Goal: Task Accomplishment & Management: Complete application form

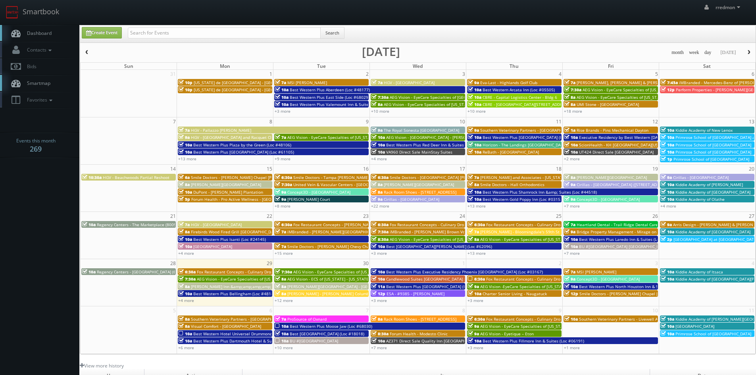
scroll to position [40, 0]
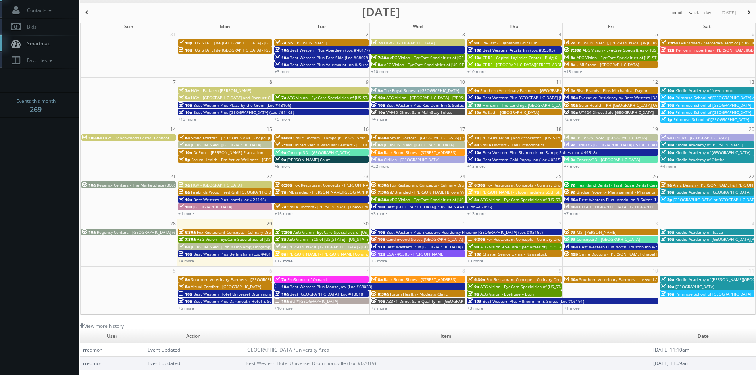
click at [290, 262] on link "+12 more" at bounding box center [284, 261] width 18 height 6
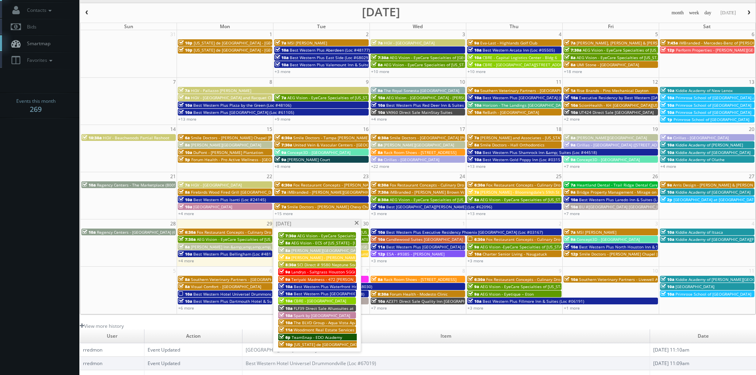
click at [333, 270] on span "Landrys - Saltgrass Houston SGGG" at bounding box center [324, 272] width 66 height 6
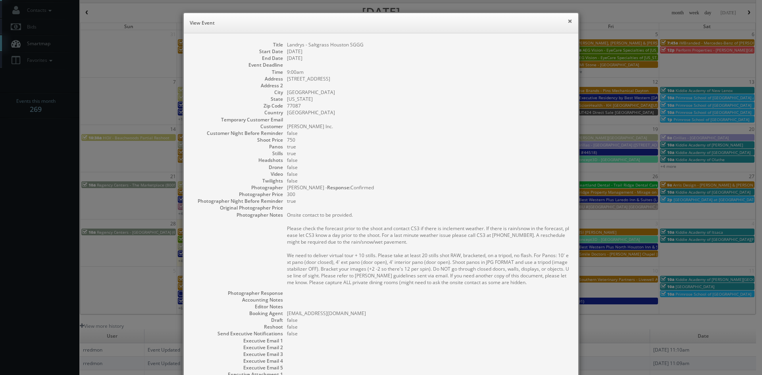
click at [568, 24] on button "×" at bounding box center [570, 21] width 5 height 6
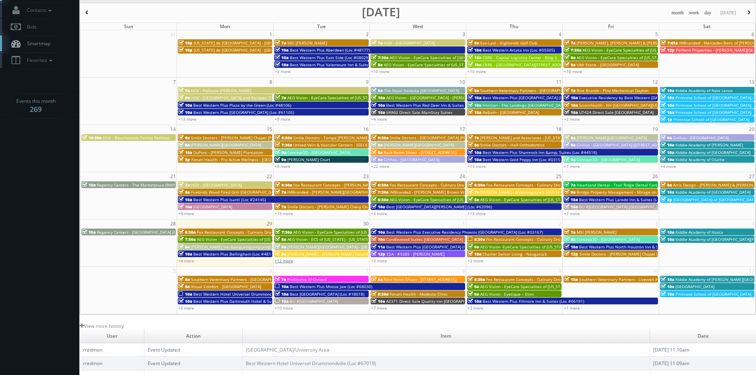
click at [288, 262] on link "+12 more" at bounding box center [284, 261] width 18 height 6
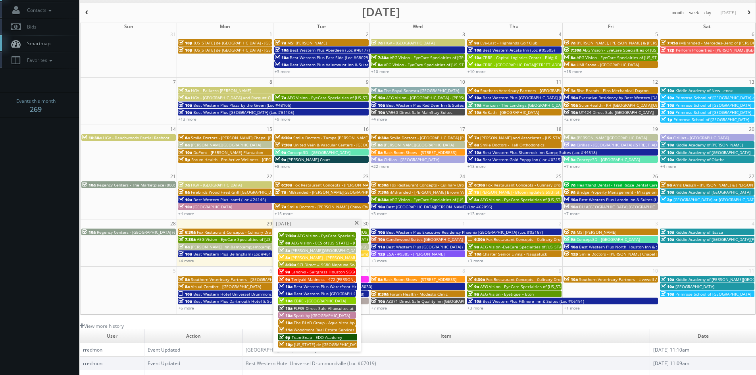
click at [356, 223] on span at bounding box center [356, 223] width 5 height 4
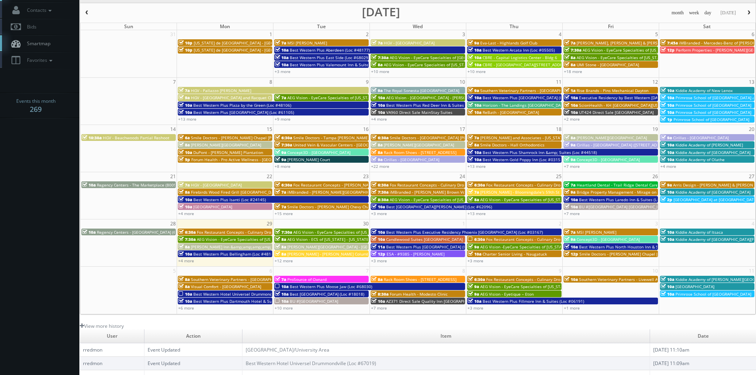
scroll to position [0, 0]
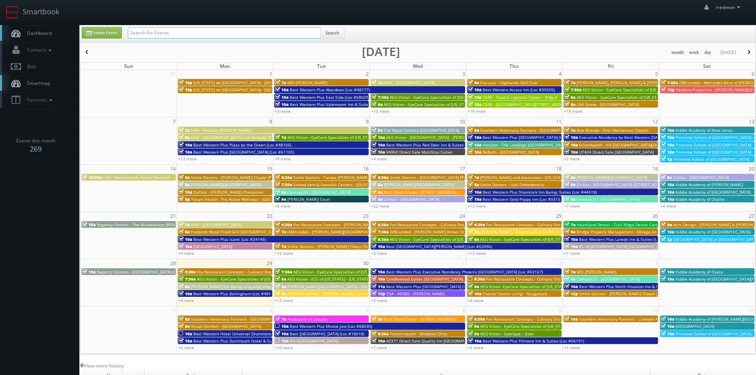
click at [210, 32] on input "text" at bounding box center [224, 32] width 193 height 11
type input "bruce battoe"
click at [332, 32] on button "Search" at bounding box center [332, 33] width 24 height 12
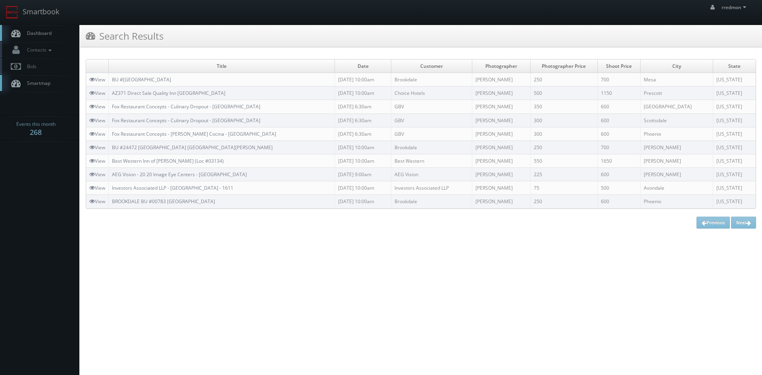
click at [57, 37] on link "Dashboard" at bounding box center [39, 33] width 79 height 16
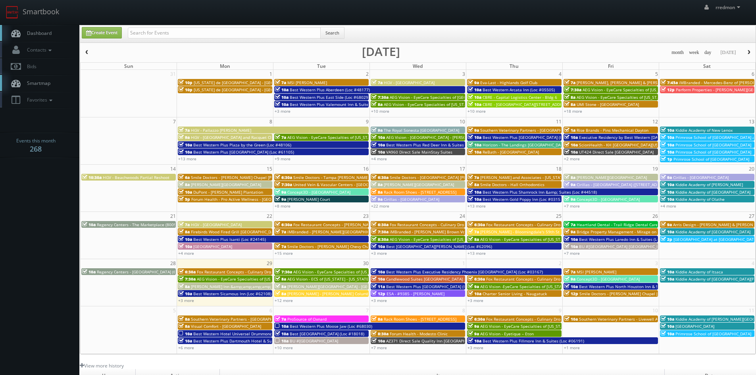
click at [387, 263] on td "1" at bounding box center [418, 263] width 96 height 9
type input "10/01/2025"
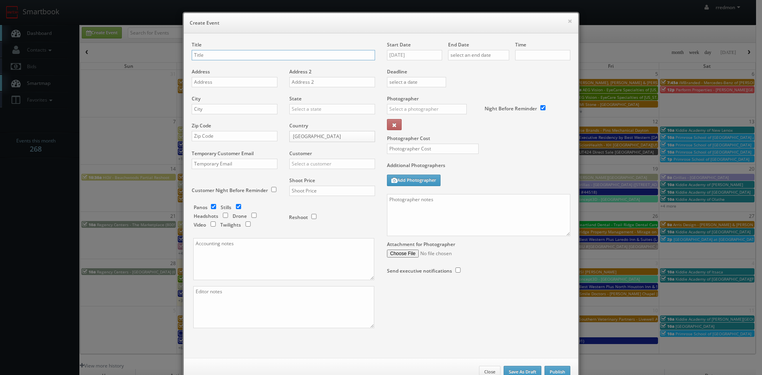
checkbox input "true"
type input "10:00am"
checkbox input "true"
paste input "Blanco - Downtown Phoenix"
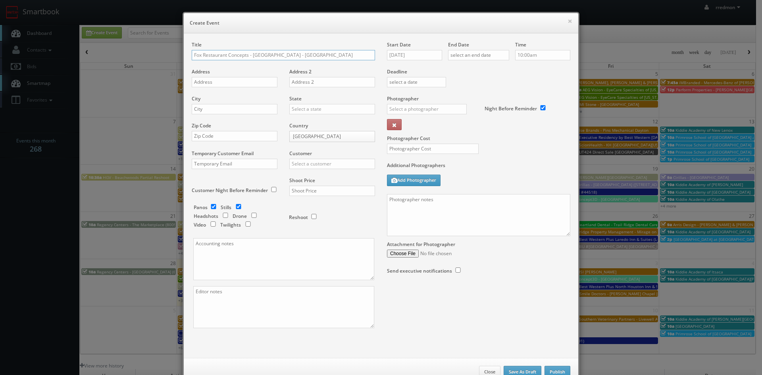
type input "Fox Restaurant Concepts - Blanco - Downtown Phoenix"
click at [243, 82] on input "text" at bounding box center [235, 82] width 86 height 10
paste input "123 E Washington St"
type input "123 E Washington St"
click at [228, 112] on input "text" at bounding box center [235, 109] width 86 height 10
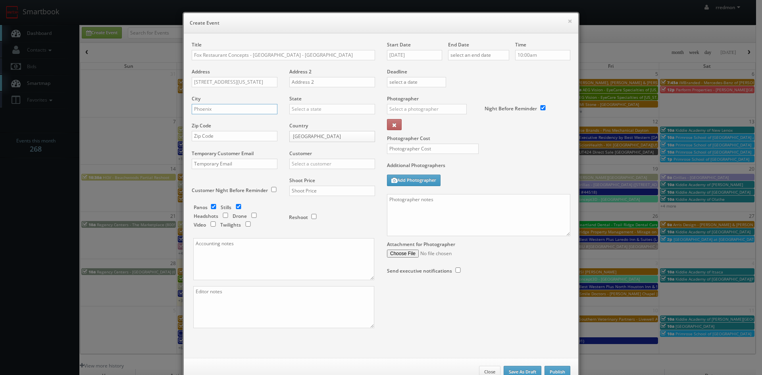
type input "Phoenix"
click at [310, 108] on input "text" at bounding box center [332, 109] width 86 height 10
click at [330, 156] on div "[US_STATE]" at bounding box center [332, 154] width 85 height 13
type input "[US_STATE]"
paste input "85004"
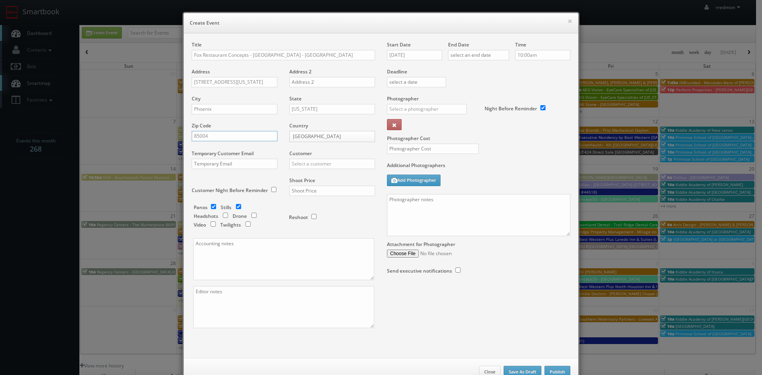
type input "85004"
click at [235, 208] on input "checkbox" at bounding box center [239, 206] width 12 height 5
checkbox input "false"
click at [341, 162] on input "text" at bounding box center [332, 164] width 86 height 10
click at [342, 235] on div "GBV" at bounding box center [332, 235] width 85 height 13
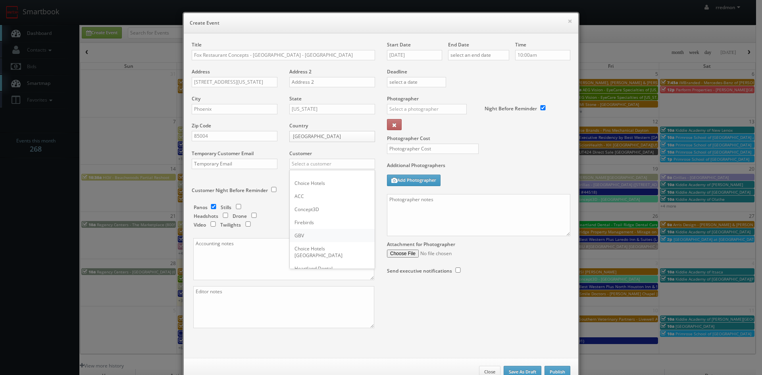
type input "GBV"
click at [338, 193] on input "text" at bounding box center [332, 191] width 86 height 10
type input "600"
click at [488, 57] on input "text" at bounding box center [478, 55] width 61 height 10
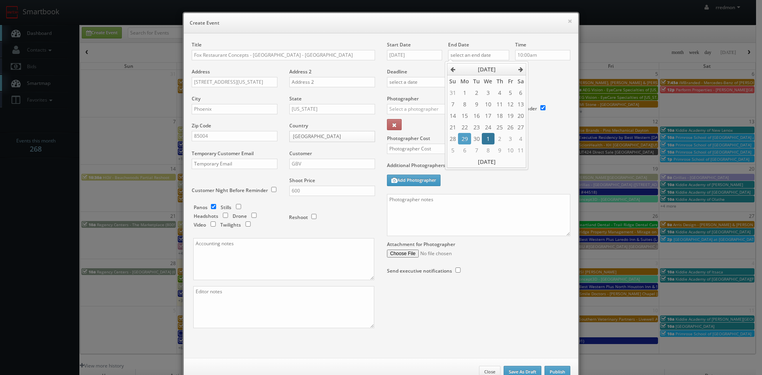
click at [488, 137] on td "1" at bounding box center [488, 139] width 12 height 12
type input "10/01/2025"
click at [548, 60] on input "10:00am" at bounding box center [542, 55] width 55 height 10
type input "6:30am"
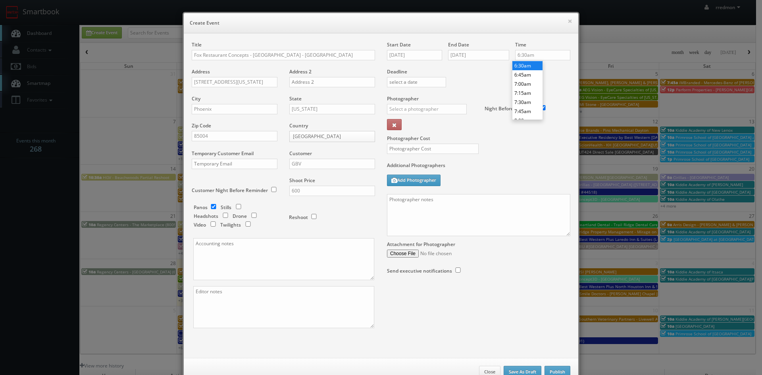
click at [529, 67] on li "6:30am" at bounding box center [528, 65] width 30 height 9
click at [440, 107] on input "text" at bounding box center [427, 109] width 80 height 10
click at [432, 126] on div "Bruce Battoe" at bounding box center [429, 126] width 85 height 13
type input "Bruce Battoe"
click at [449, 149] on input "text" at bounding box center [433, 149] width 92 height 10
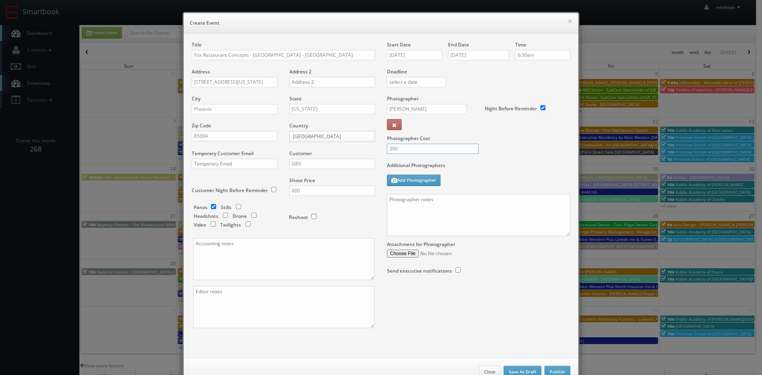
type input "300"
paste textarea "Onsite contact is [PERSON_NAME], [PHONE_NUMBER] Virtual tour only: 10' ext pano…"
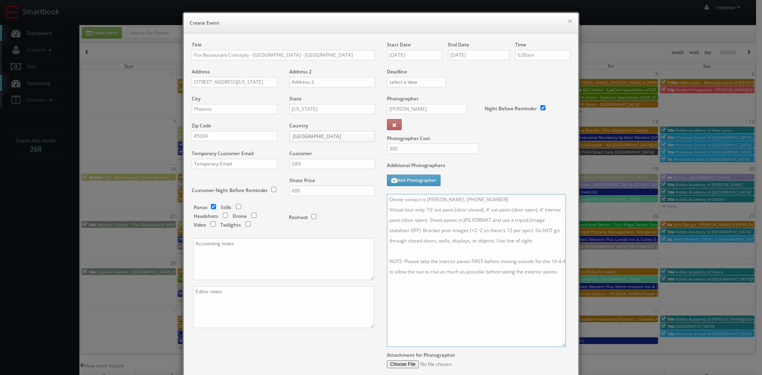
drag, startPoint x: 567, startPoint y: 235, endPoint x: 562, endPoint y: 346, distance: 111.7
click at [562, 346] on textarea "Onsite contact is [PERSON_NAME], [PHONE_NUMBER] Virtual tour only: 10' ext pano…" at bounding box center [476, 270] width 179 height 153
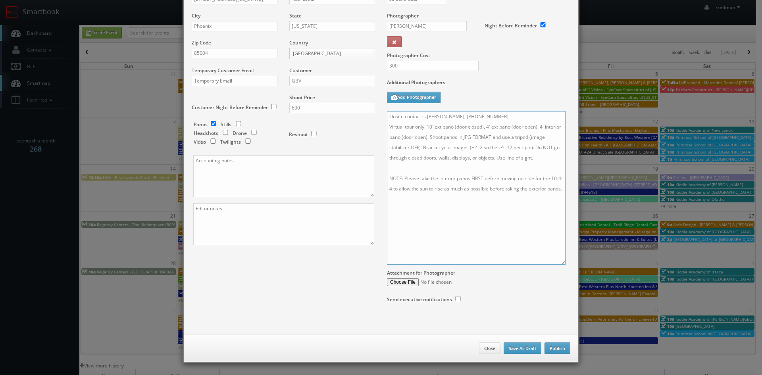
type textarea "Onsite contact is [PERSON_NAME], [PHONE_NUMBER] Virtual tour only: 10' ext pano…"
click at [549, 351] on button "Publish" at bounding box center [558, 349] width 26 height 12
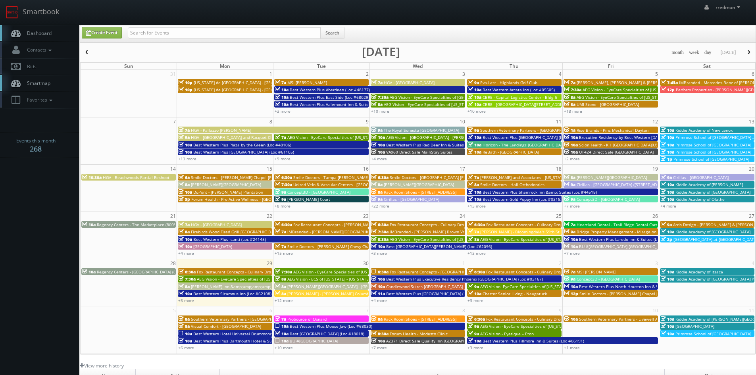
click at [423, 272] on span "Fox Restaurant Concepts - Blanco - Downtown Phoenix" at bounding box center [456, 272] width 132 height 6
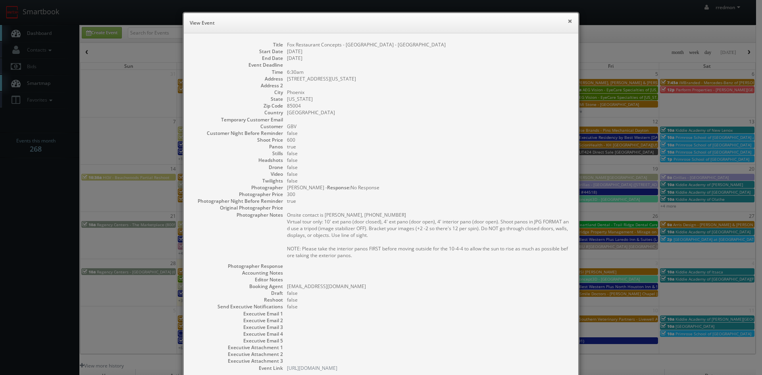
click at [568, 21] on button "×" at bounding box center [570, 21] width 5 height 6
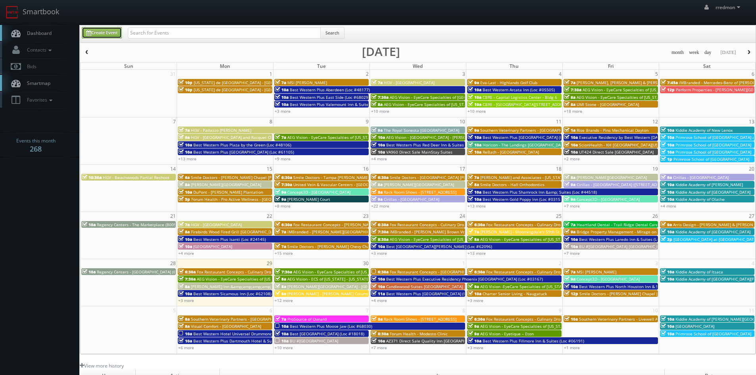
click at [100, 34] on link "Create Event" at bounding box center [102, 33] width 40 height 12
type input "09/29/2025"
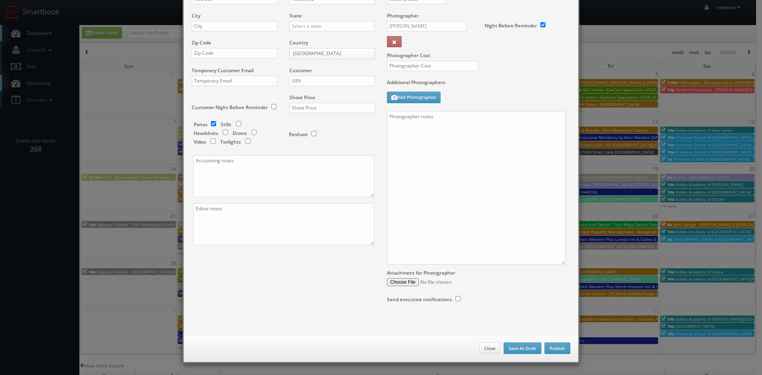
checkbox input "true"
type input "10:00am"
checkbox input "true"
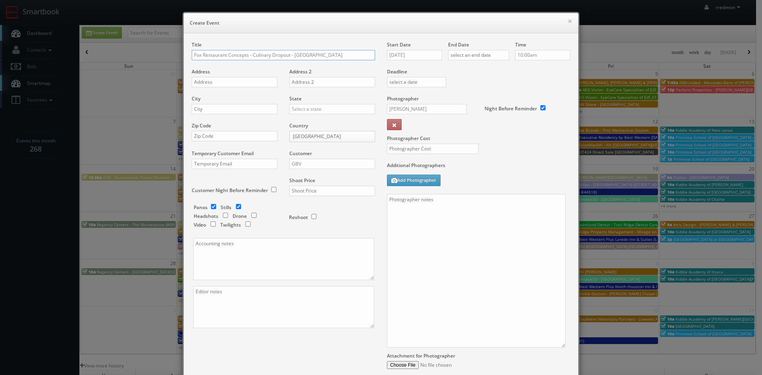
type input "Fox Restaurant Concepts - Culinary Dropout - Charlotte"
click at [260, 79] on input "text" at bounding box center [235, 82] width 86 height 10
paste input "1120 S Tryon St #100"
type input "1120 S Tryon St #100"
click at [233, 206] on input "checkbox" at bounding box center [239, 206] width 12 height 5
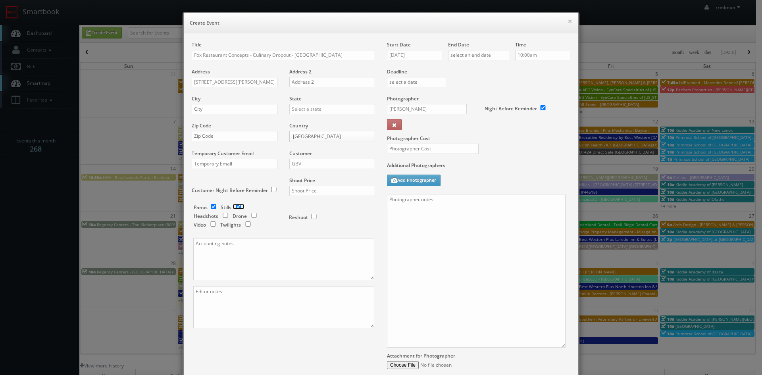
checkbox input "false"
click at [237, 111] on input "text" at bounding box center [235, 109] width 86 height 10
type input "Charlotte"
click at [310, 111] on input "text" at bounding box center [332, 109] width 86 height 10
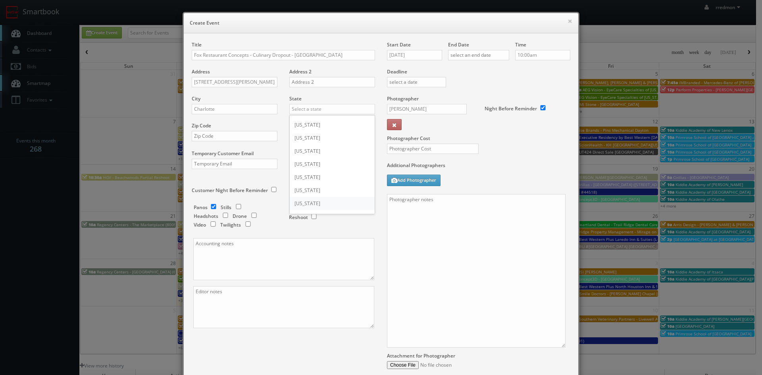
click at [356, 201] on div "[US_STATE]" at bounding box center [332, 203] width 85 height 13
type input "[US_STATE]"
paste input "28203"
type input "28203"
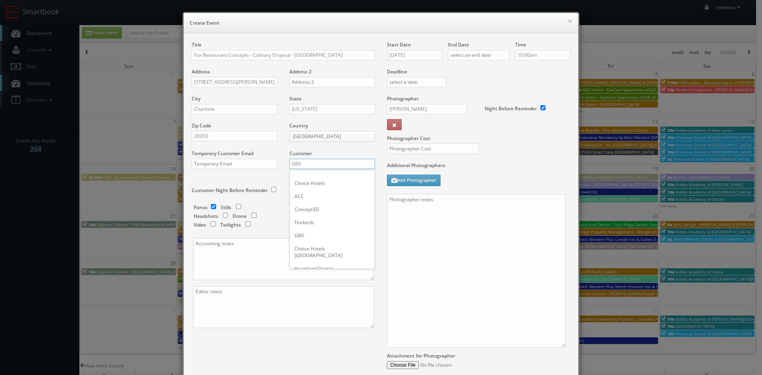
click at [349, 164] on input "GBV" at bounding box center [332, 164] width 86 height 10
click at [328, 231] on div "GBV" at bounding box center [332, 235] width 85 height 13
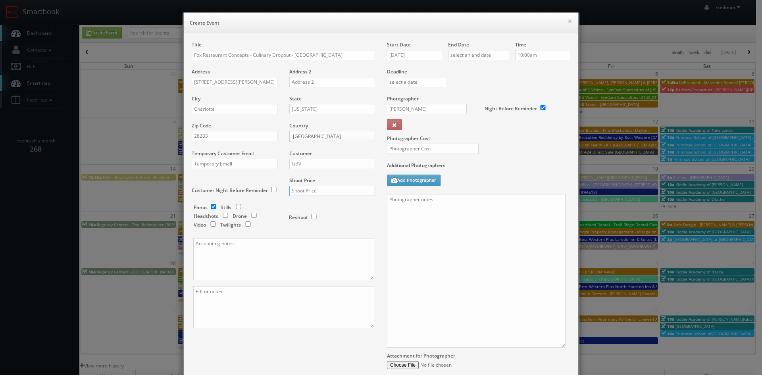
click at [331, 190] on input "text" at bounding box center [332, 191] width 86 height 10
type input "600"
click at [459, 147] on input "text" at bounding box center [433, 149] width 92 height 10
type input "275"
click at [454, 108] on input "Bruce Battoe" at bounding box center [427, 109] width 80 height 10
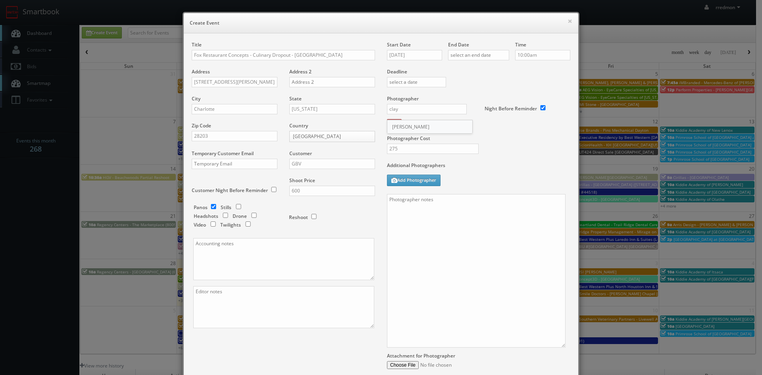
click at [459, 129] on div "Clay Townsend" at bounding box center [429, 126] width 85 height 13
type input "Clay Townsend"
click at [417, 51] on input "09/29/2025" at bounding box center [414, 55] width 55 height 10
click at [462, 71] on icon at bounding box center [460, 70] width 5 height 6
drag, startPoint x: 442, startPoint y: 105, endPoint x: 453, endPoint y: 85, distance: 23.1
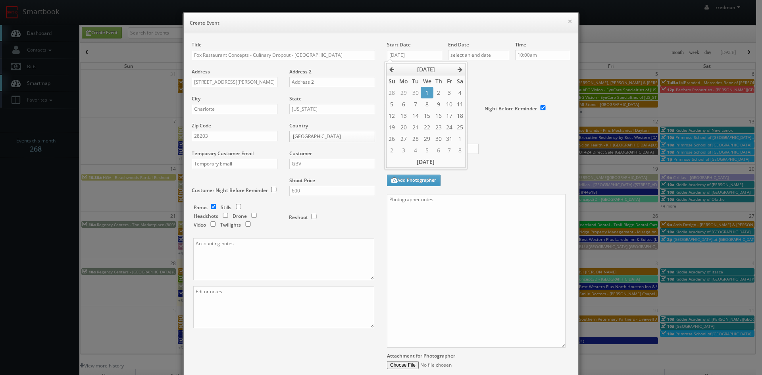
click at [441, 105] on td "9" at bounding box center [439, 104] width 11 height 12
type input "[DATE]"
click at [472, 53] on input "text" at bounding box center [478, 55] width 61 height 10
click at [520, 70] on icon at bounding box center [520, 70] width 5 height 6
click at [455, 69] on th at bounding box center [452, 70] width 11 height 12
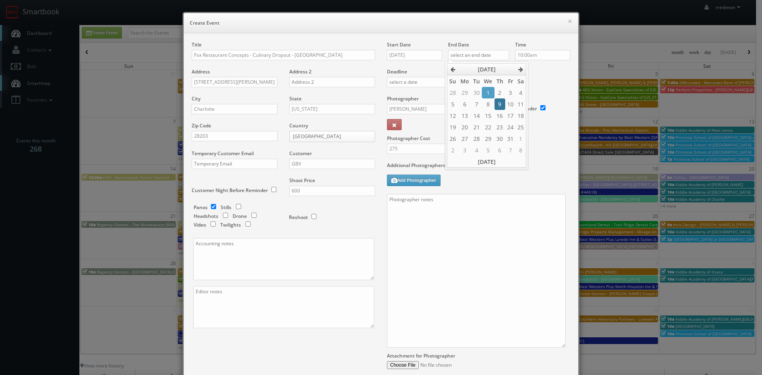
click at [499, 106] on td "9" at bounding box center [500, 104] width 11 height 12
type input "[DATE]"
click at [536, 55] on input "10:00am" at bounding box center [542, 55] width 55 height 10
type input "6:30am"
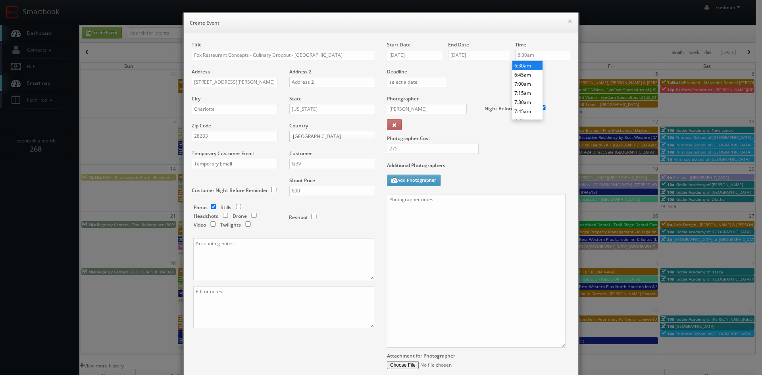
click at [529, 66] on li "6:30am" at bounding box center [528, 65] width 30 height 9
paste textarea "Onsite contact is [PERSON_NAME], [PHONE_NUMBER] Virtual tour only: 10' ext pano…"
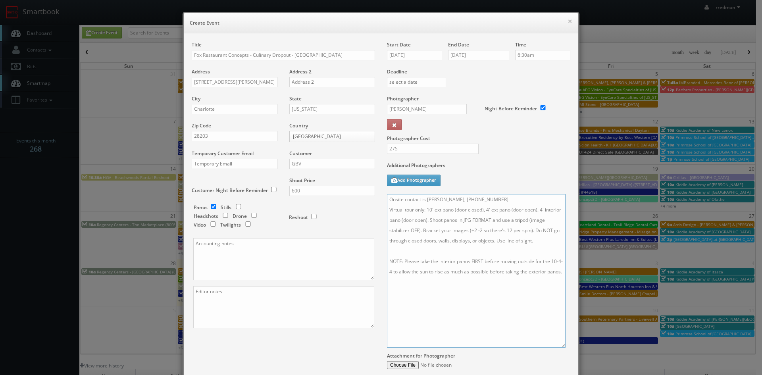
click at [484, 199] on textarea "Onsite contact is [PERSON_NAME], [PHONE_NUMBER] Virtual tour only: 10' ext pano…" at bounding box center [476, 271] width 179 height 154
paste textarea "Burdge"
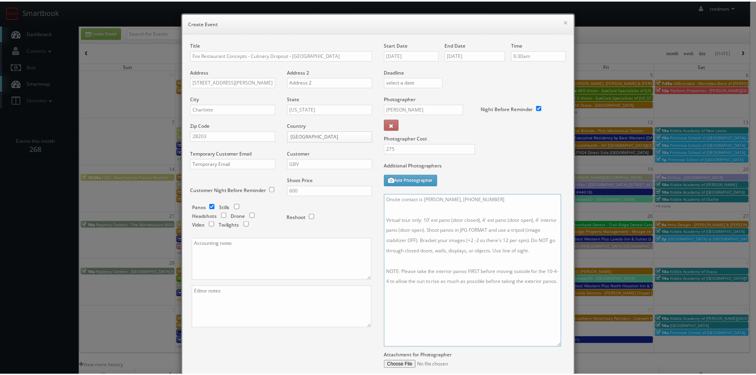
scroll to position [79, 0]
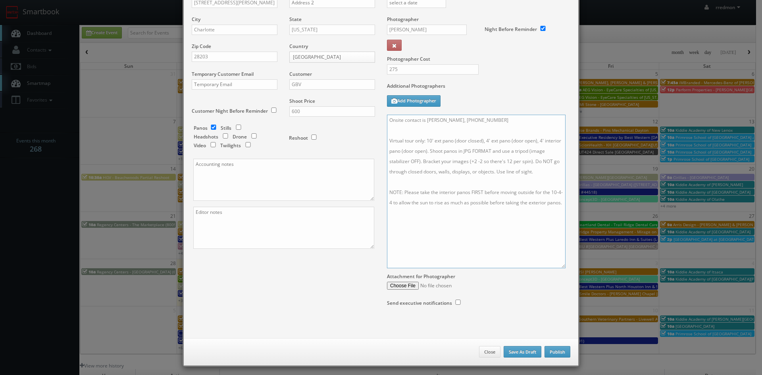
type textarea "Onsite contact is Kathryn Burdge, 919-210-0927 Virtual tour only: 10' ext pano …"
click at [555, 354] on button "Publish" at bounding box center [558, 352] width 26 height 12
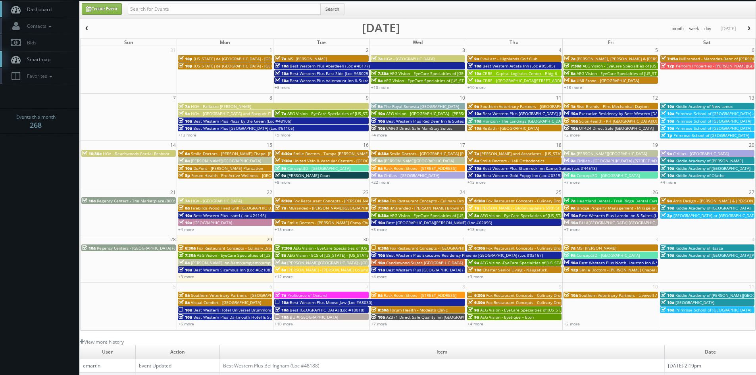
scroll to position [0, 0]
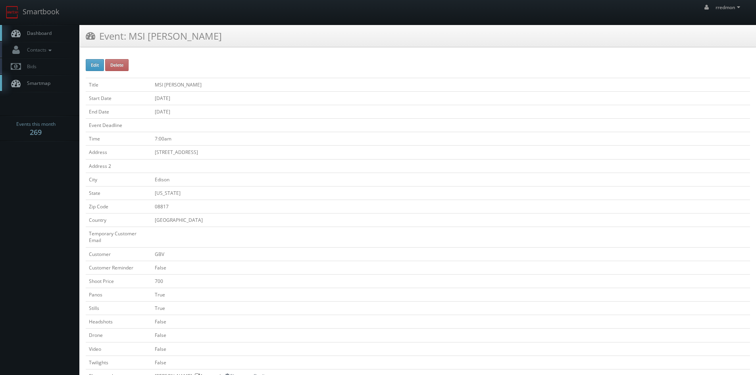
click at [45, 30] on span "Dashboard" at bounding box center [37, 33] width 29 height 7
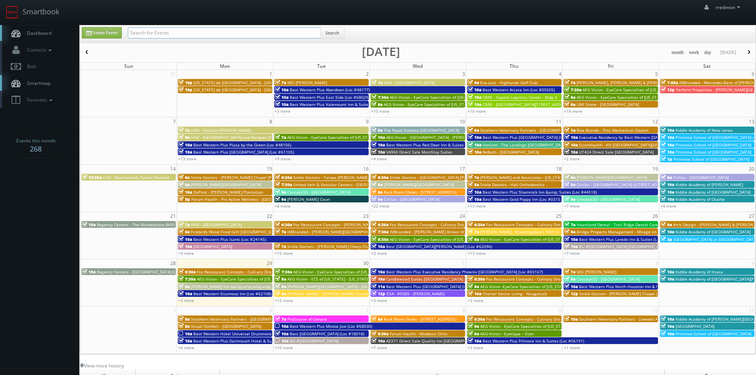
click at [241, 33] on input "text" at bounding box center [224, 32] width 193 height 11
type input "fox restaurant concepts"
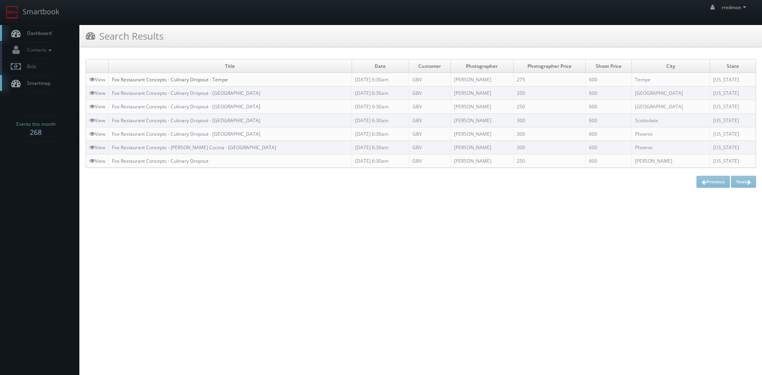
click at [205, 79] on link "Fox Restaurant Concepts - Culinary Dropout - Tempe" at bounding box center [170, 79] width 116 height 7
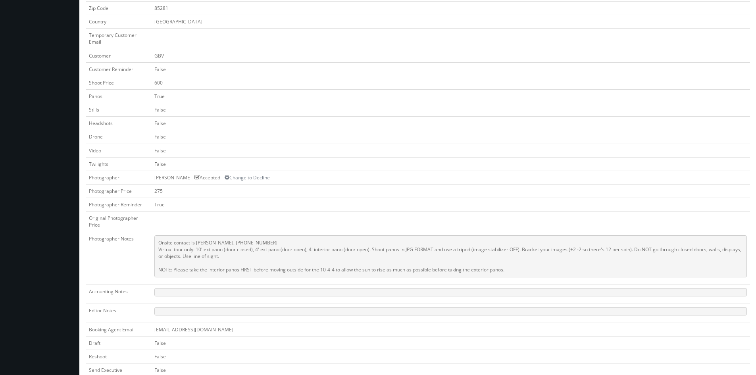
scroll to position [278, 0]
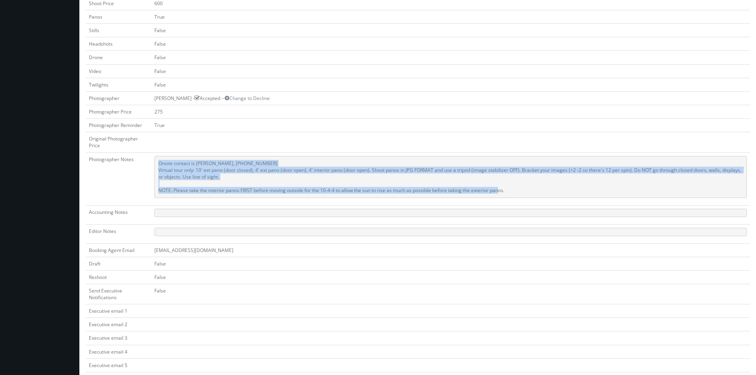
drag, startPoint x: 518, startPoint y: 195, endPoint x: 155, endPoint y: 165, distance: 364.8
click at [155, 165] on pre "Onsite contact is [PERSON_NAME], [PHONE_NUMBER] Virtual tour only: 10' ext pano…" at bounding box center [450, 177] width 593 height 42
copy pre "Onsite contact is [PERSON_NAME], [PHONE_NUMBER] Virtual tour only: 10' ext pano…"
